Goal: Transaction & Acquisition: Purchase product/service

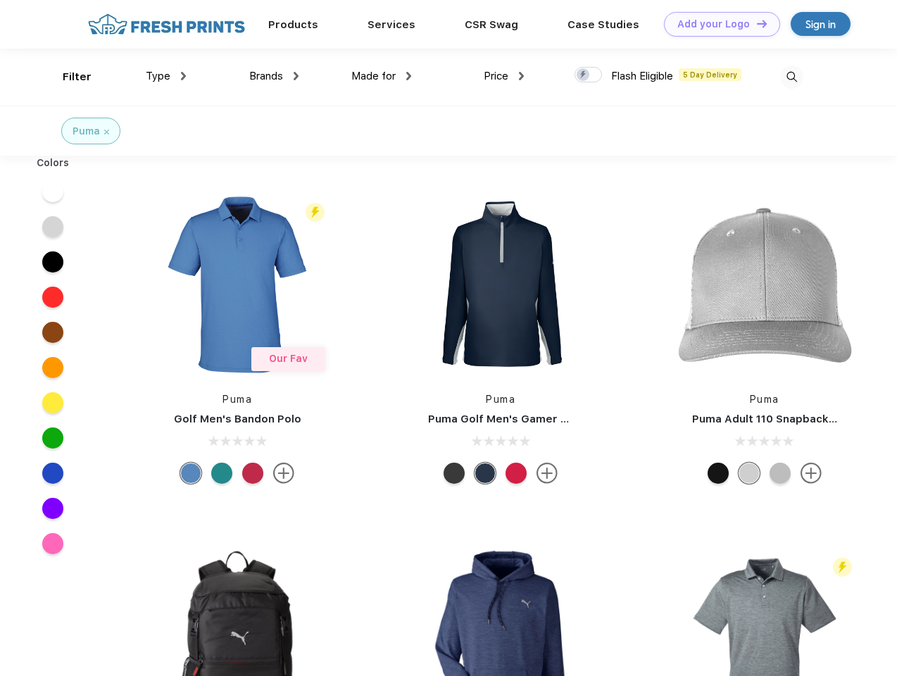
click at [717, 24] on link "Add your Logo Design Tool" at bounding box center [722, 24] width 116 height 25
click at [0, 0] on div "Design Tool" at bounding box center [0, 0] width 0 height 0
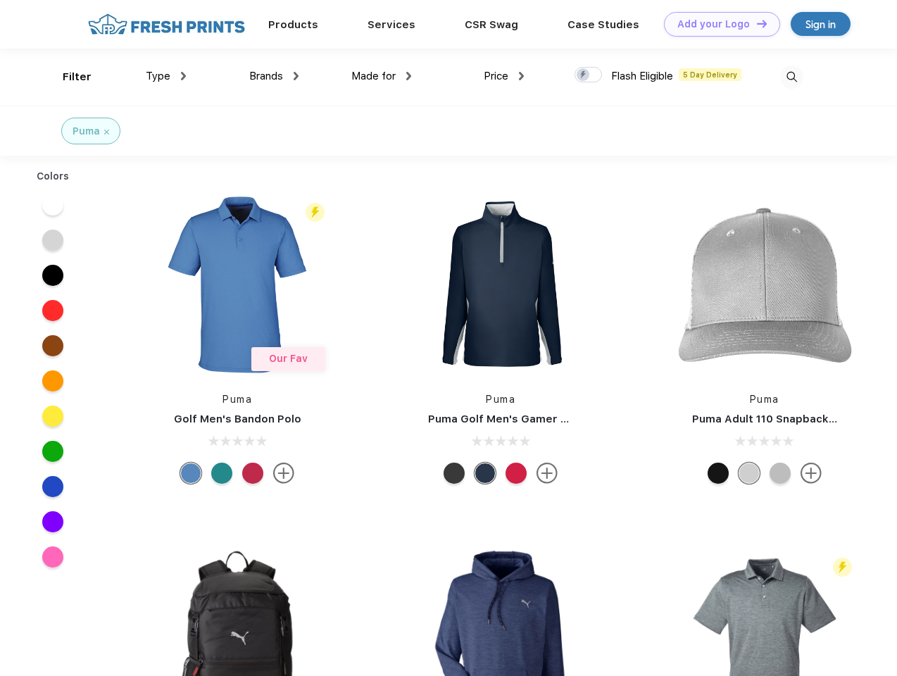
click at [756, 23] on link "Add your Logo Design Tool" at bounding box center [722, 24] width 116 height 25
click at [68, 77] on div "Filter" at bounding box center [77, 77] width 29 height 16
click at [166, 76] on span "Type" at bounding box center [158, 76] width 25 height 13
click at [274, 76] on span "Brands" at bounding box center [266, 76] width 34 height 13
click at [382, 76] on span "Made for" at bounding box center [373, 76] width 44 height 13
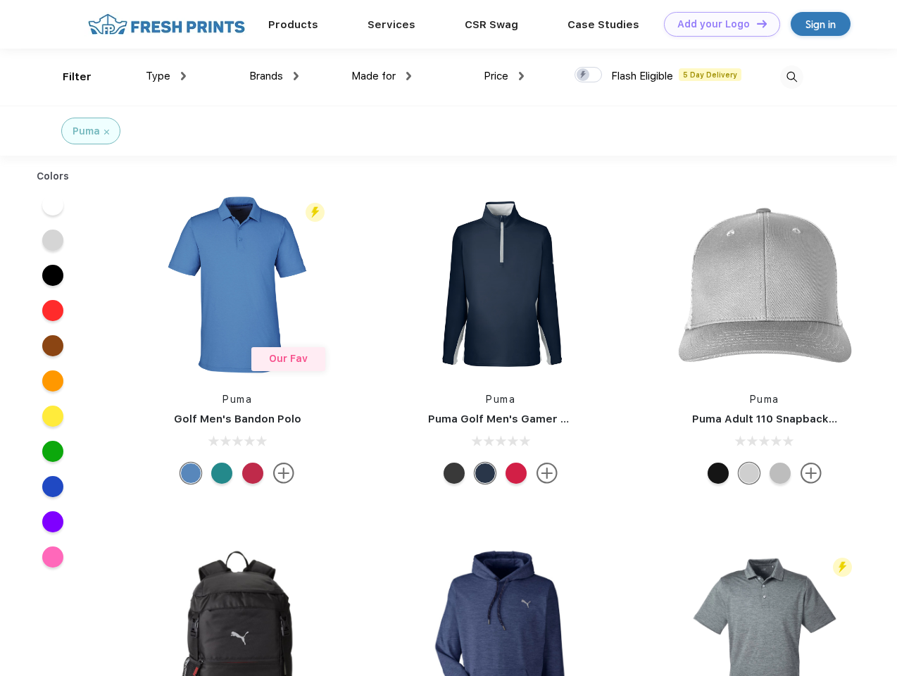
click at [504, 76] on span "Price" at bounding box center [496, 76] width 25 height 13
click at [589, 75] on div at bounding box center [588, 74] width 27 height 15
click at [584, 75] on input "checkbox" at bounding box center [579, 70] width 9 height 9
click at [791, 77] on img at bounding box center [791, 76] width 23 height 23
